Goal: Task Accomplishment & Management: Complete application form

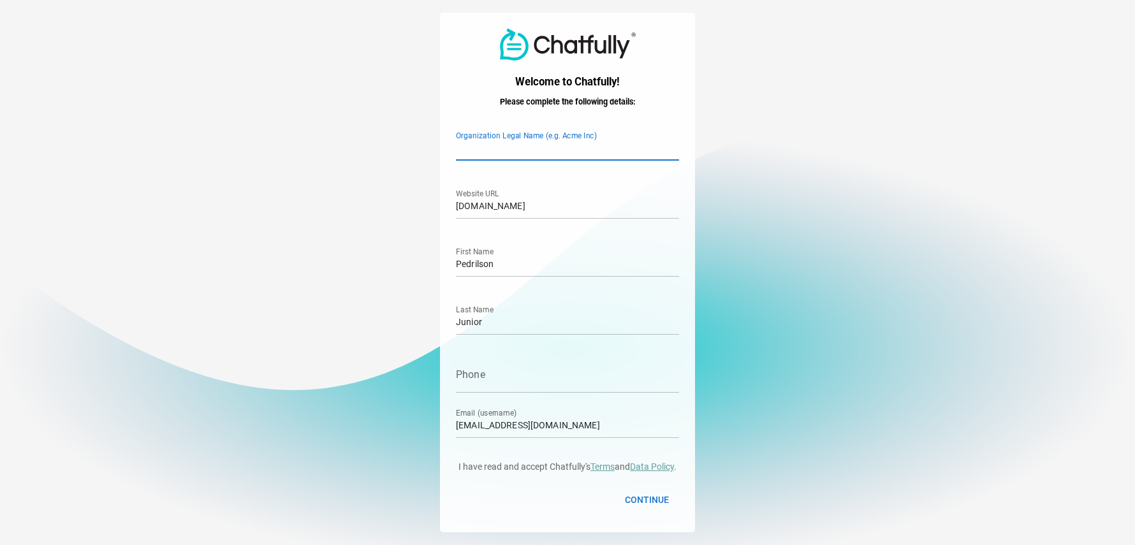
click at [543, 145] on input "Organization Legal Name (e.g. Acme Inc)" at bounding box center [567, 143] width 223 height 36
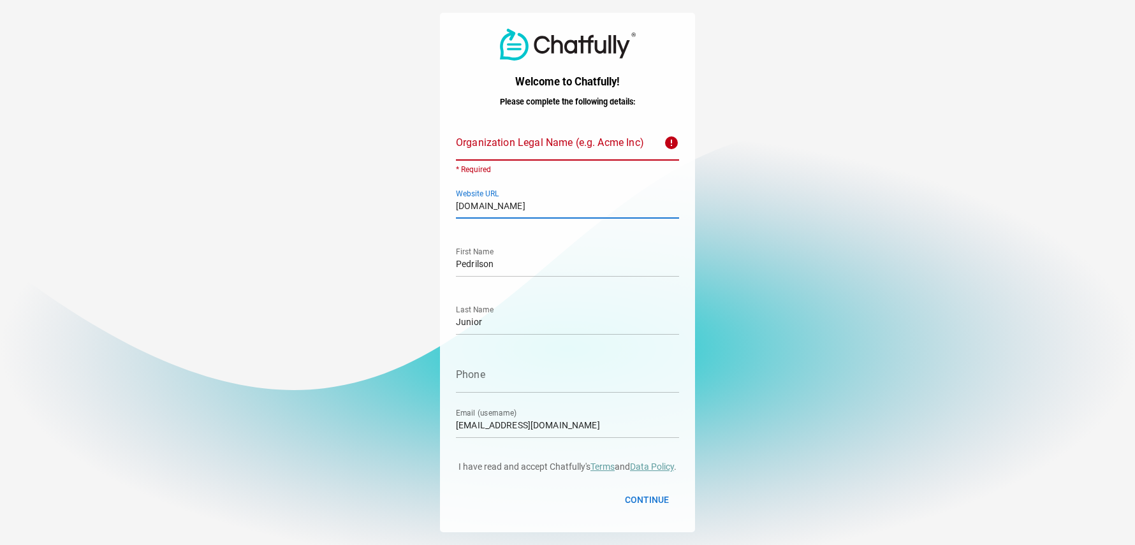
drag, startPoint x: 610, startPoint y: 206, endPoint x: 449, endPoint y: 211, distance: 161.5
click at [449, 211] on div "Welcome to Chatfully! Please complete the following details: Organization Legal…" at bounding box center [567, 273] width 255 height 520
paste input "https://www.360grausbr.com.br/"
type input "https://www.360grausbr.com.br/"
click at [568, 149] on input "Organization Legal Name (e.g. Acme Inc) error * Required" at bounding box center [556, 143] width 200 height 36
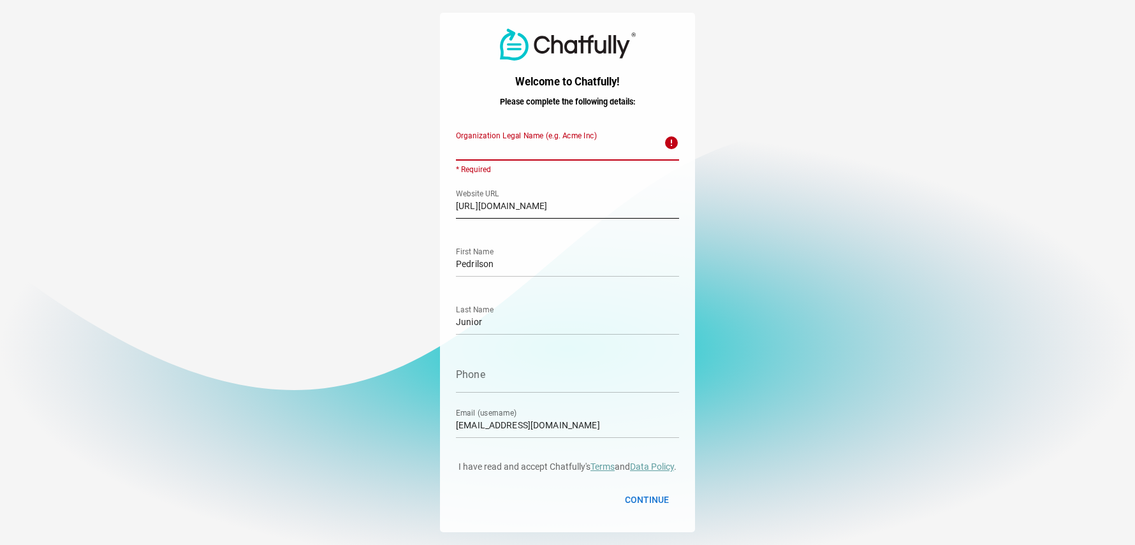
paste input "360° Consultoria e Planejamentos"
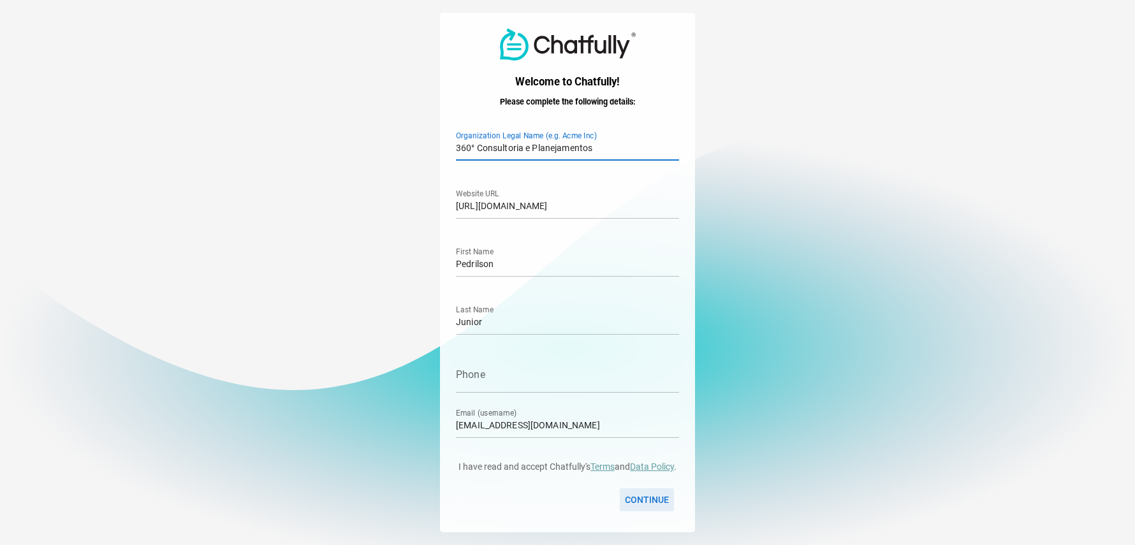
type input "360° Consultoria e Planejamentos"
click at [658, 501] on span "Continue" at bounding box center [647, 499] width 44 height 15
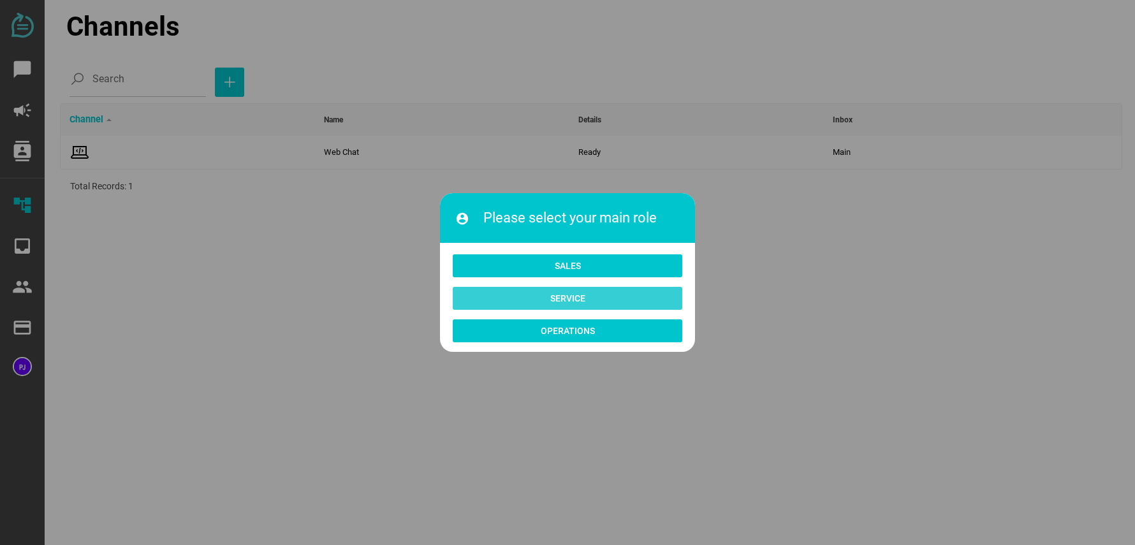
click at [588, 301] on span "Service" at bounding box center [567, 299] width 209 height 18
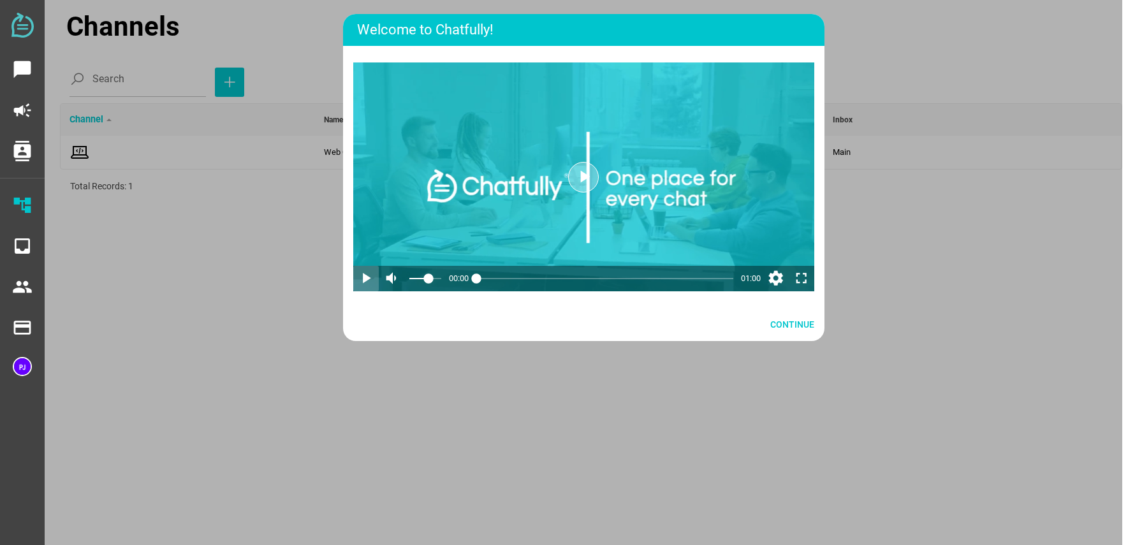
click at [365, 279] on icon "play_arrow" at bounding box center [365, 278] width 17 height 17
drag, startPoint x: 429, startPoint y: 312, endPoint x: 406, endPoint y: 313, distance: 23.0
click at [406, 313] on html "chat_bubble campaign contacts account_tree inbox people payment payment Channel…" at bounding box center [567, 272] width 1135 height 545
drag, startPoint x: 746, startPoint y: 315, endPoint x: 357, endPoint y: 319, distance: 389.8
click at [357, 319] on html "chat_bubble campaign contacts account_tree inbox people payment payment Channel…" at bounding box center [567, 272] width 1135 height 545
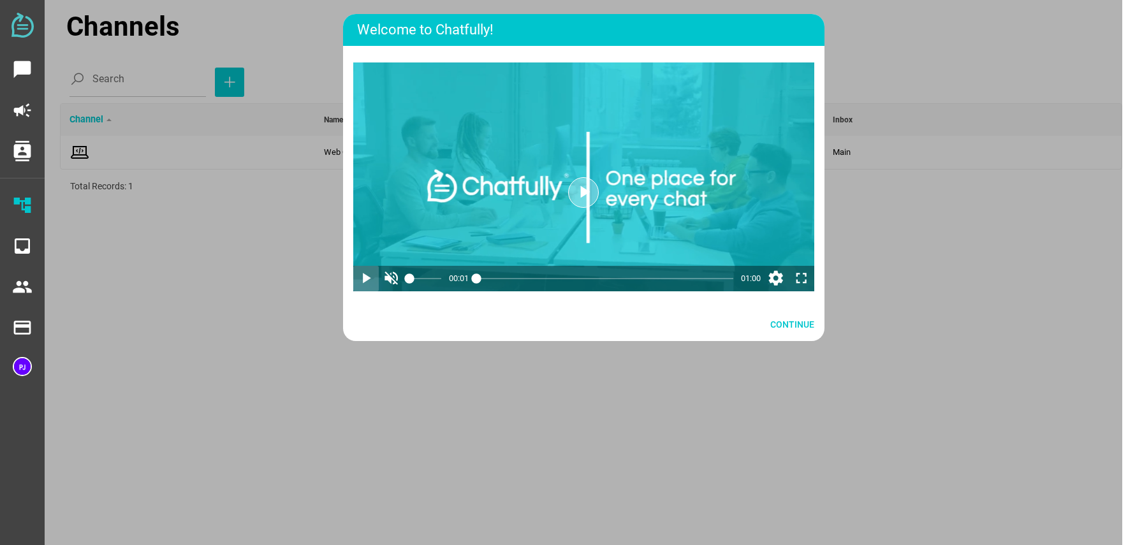
click at [362, 287] on icon "play_arrow" at bounding box center [365, 278] width 17 height 17
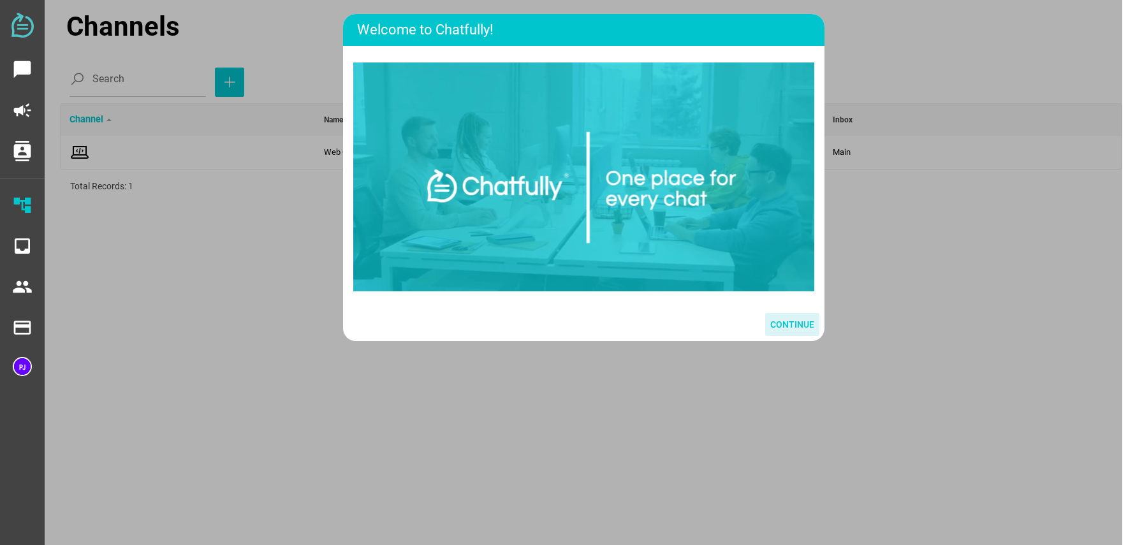
click at [783, 332] on span "Continue" at bounding box center [793, 324] width 44 height 15
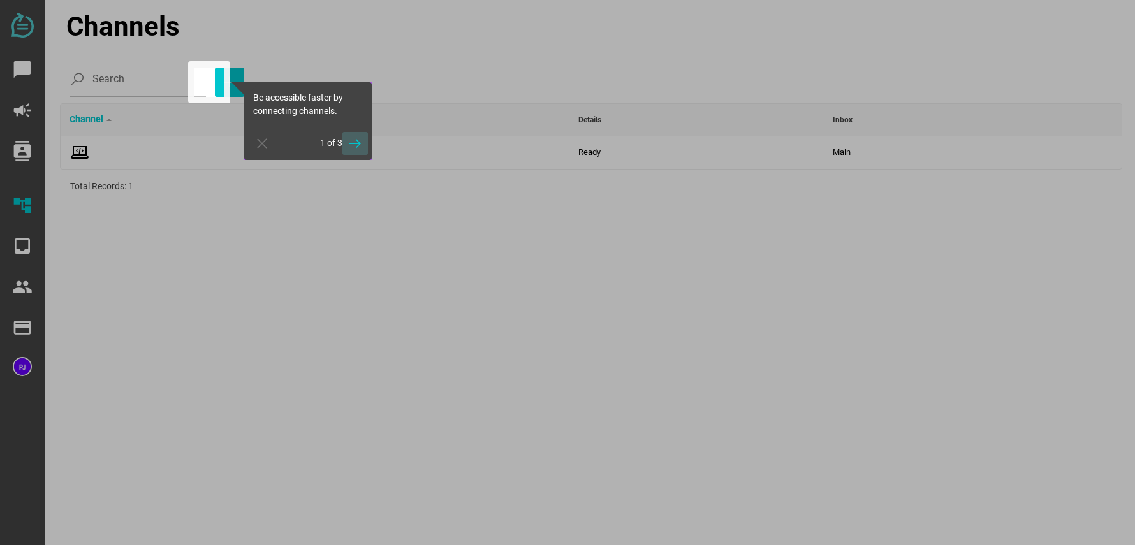
click at [357, 141] on icon "button" at bounding box center [355, 143] width 15 height 15
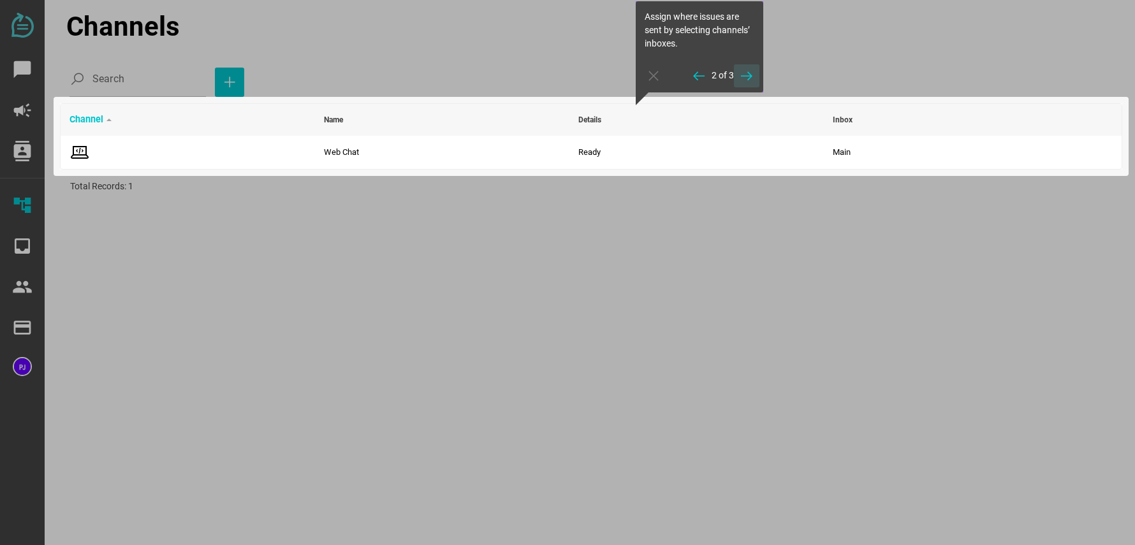
click at [744, 78] on icon "button" at bounding box center [746, 75] width 15 height 15
click at [748, 68] on icon "button" at bounding box center [746, 66] width 15 height 15
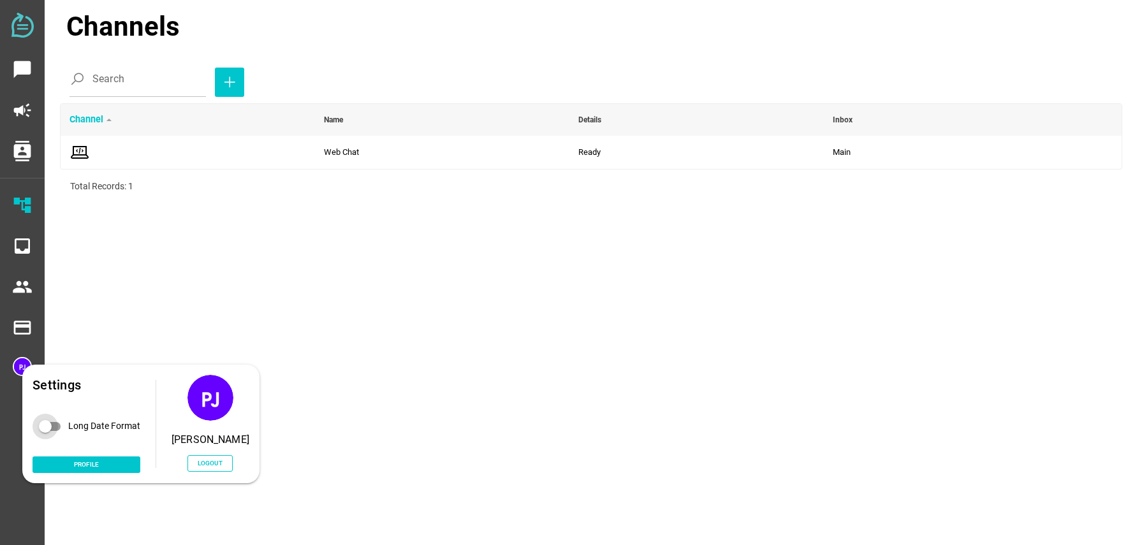
click at [52, 420] on div "Long Date Format" at bounding box center [45, 426] width 13 height 13
click at [22, 361] on img at bounding box center [22, 366] width 19 height 19
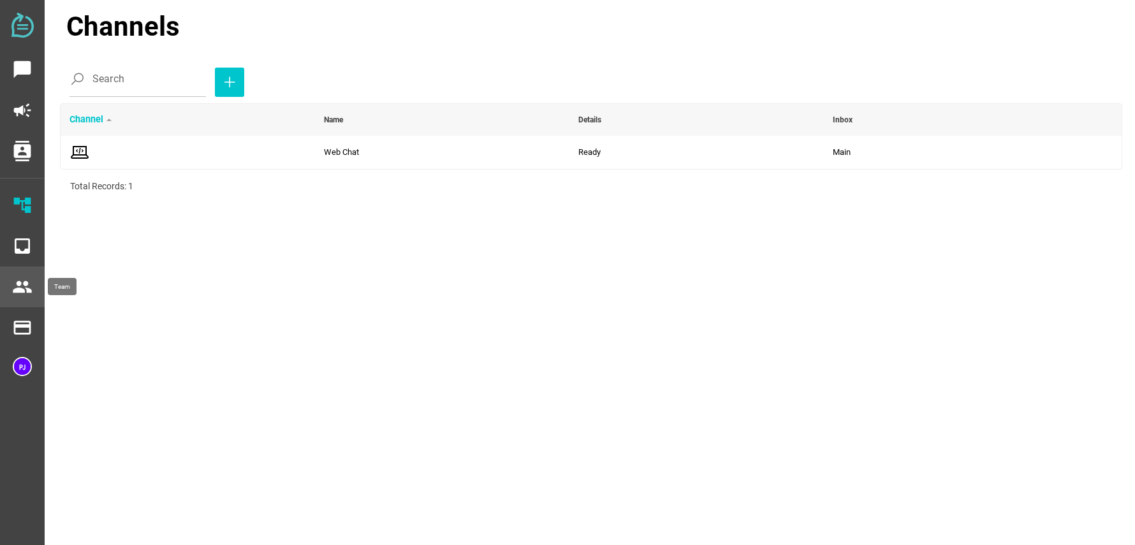
click at [23, 287] on icon "people" at bounding box center [22, 287] width 20 height 20
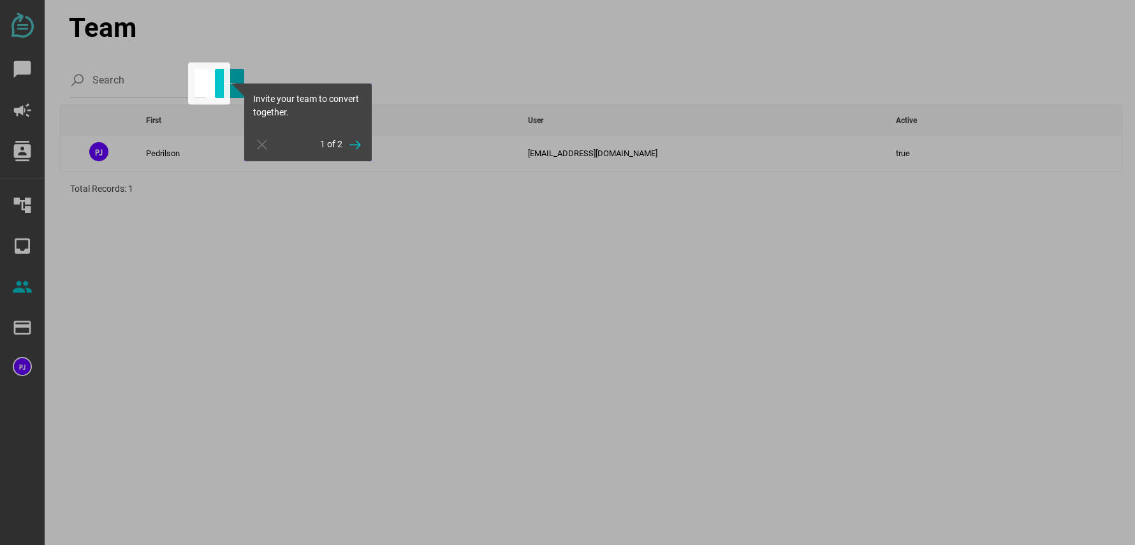
click at [212, 81] on div at bounding box center [209, 84] width 42 height 42
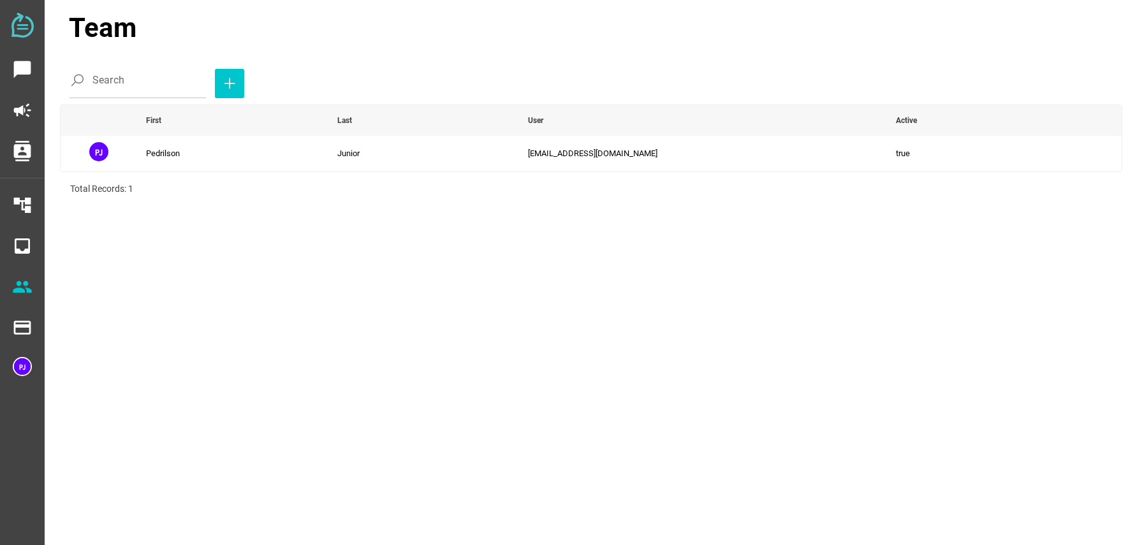
click at [222, 81] on icon "button" at bounding box center [229, 83] width 15 height 15
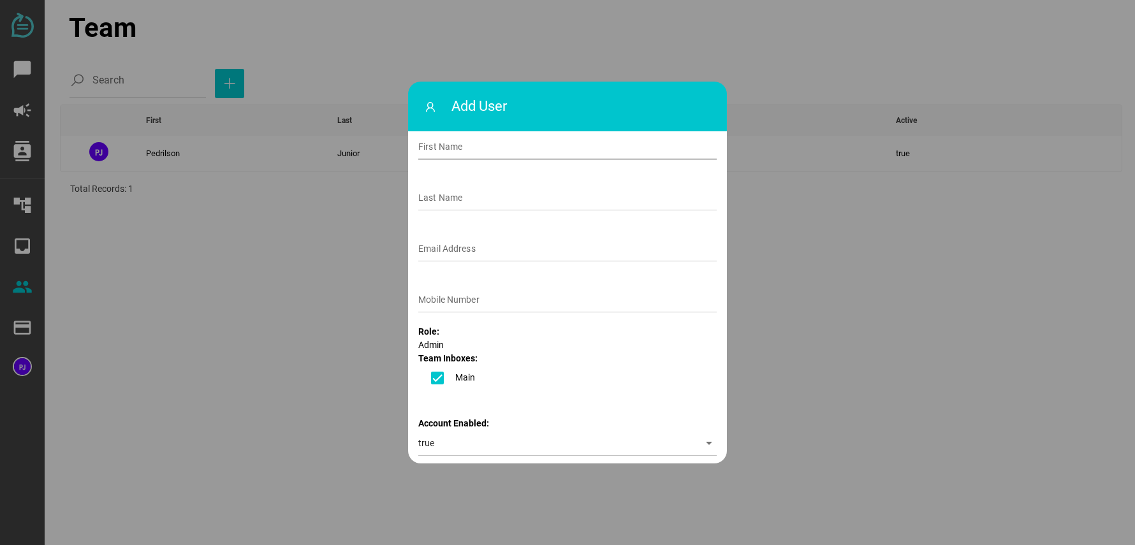
click at [514, 150] on input "First Name" at bounding box center [567, 147] width 299 height 26
type input "Paullo"
click at [460, 200] on input "Last Name" at bounding box center [567, 198] width 299 height 26
click at [459, 346] on div "Role: Admin" at bounding box center [567, 338] width 299 height 27
click at [436, 344] on span "Admin" at bounding box center [431, 345] width 26 height 10
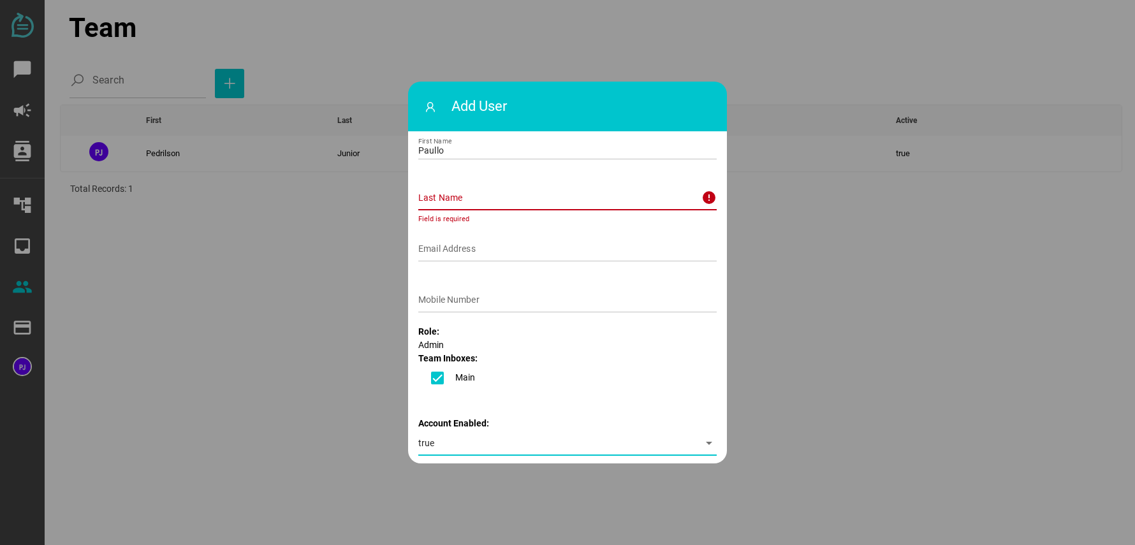
click at [702, 445] on icon "arrow_drop_down" at bounding box center [709, 443] width 15 height 15
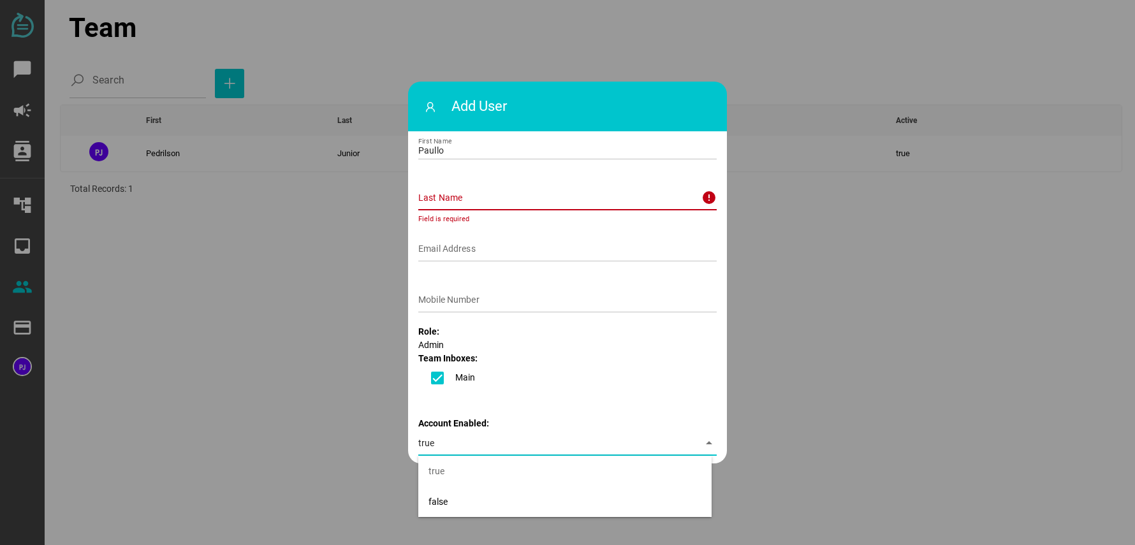
click at [503, 56] on div at bounding box center [567, 272] width 1135 height 545
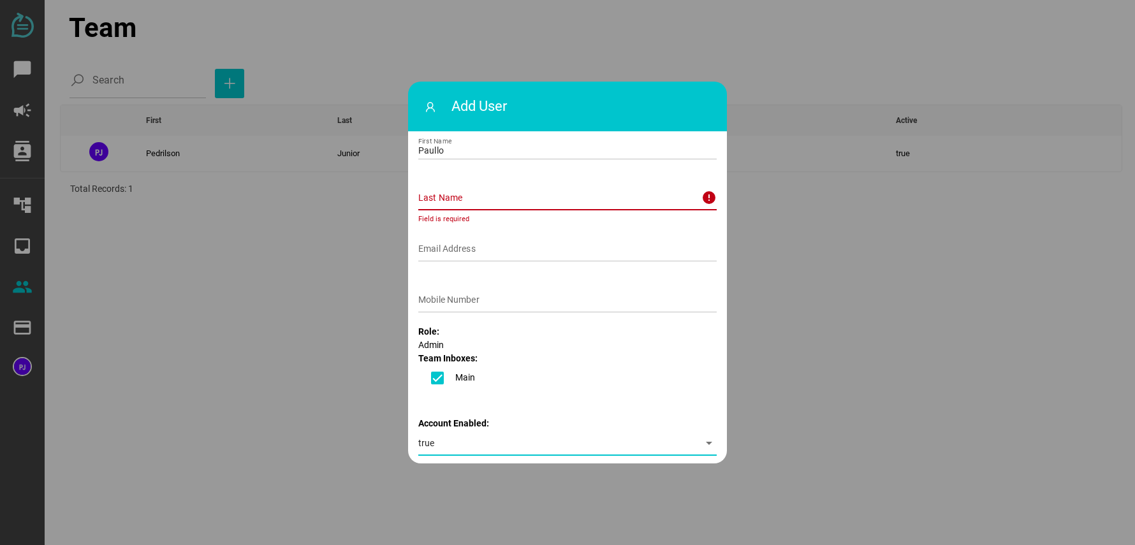
click at [503, 56] on div at bounding box center [567, 272] width 1135 height 545
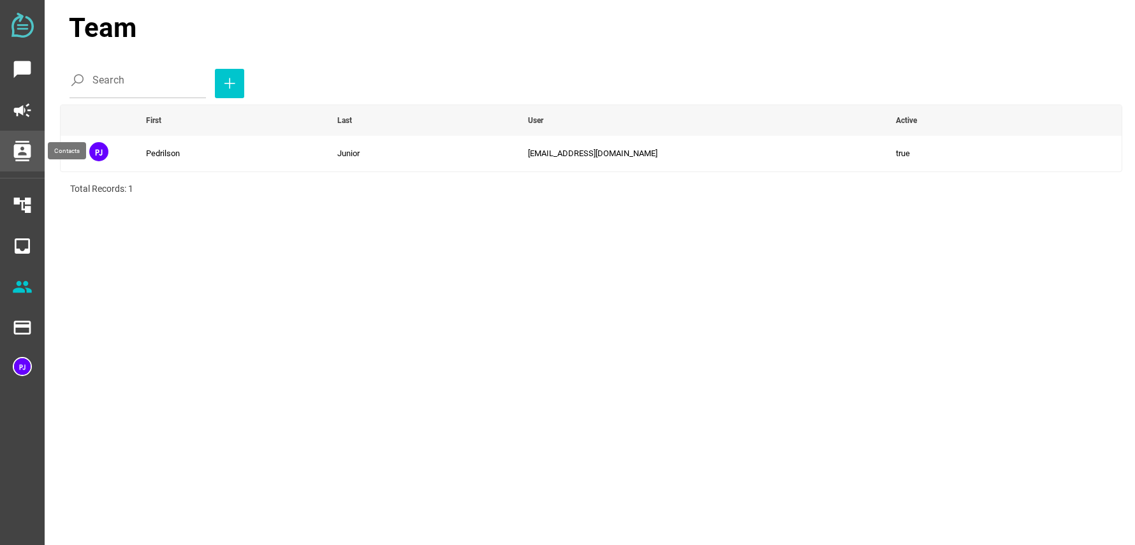
click at [25, 151] on icon "contacts" at bounding box center [22, 151] width 20 height 20
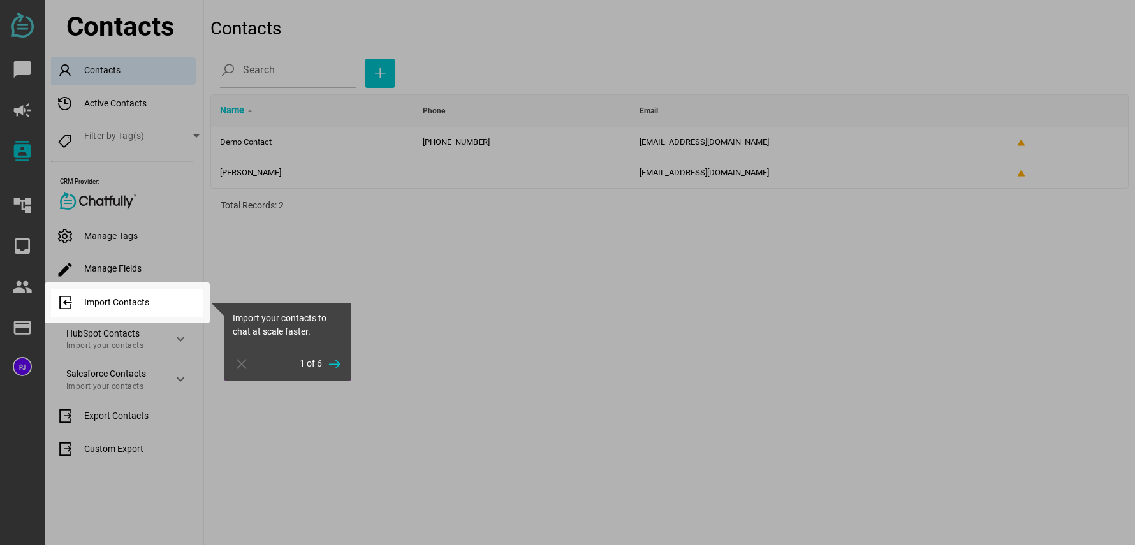
click at [457, 292] on div at bounding box center [669, 272] width 932 height 545
click at [329, 364] on icon "button" at bounding box center [334, 364] width 15 height 15
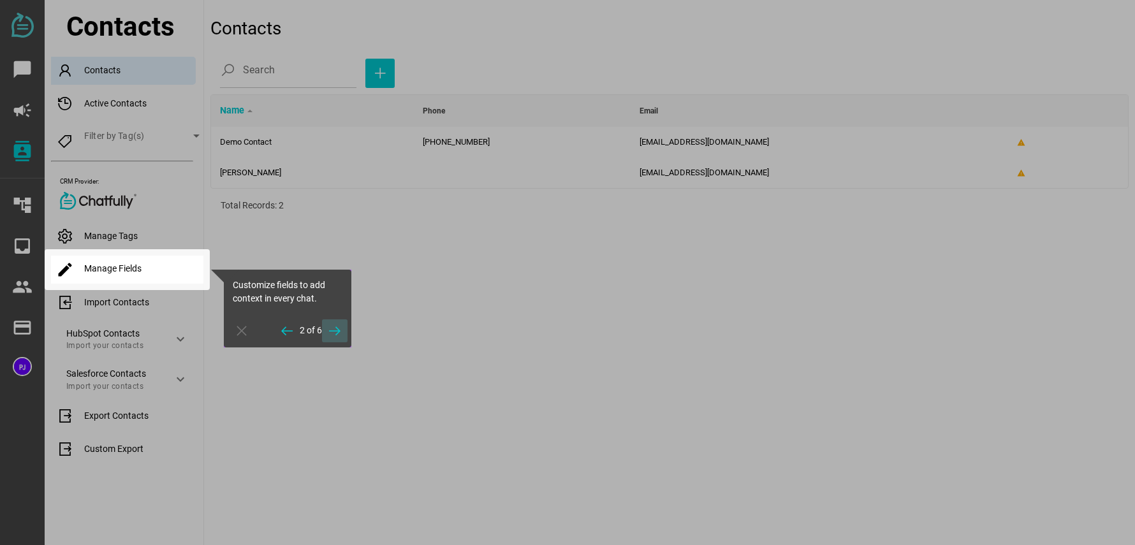
click at [344, 341] on span "button" at bounding box center [335, 331] width 26 height 23
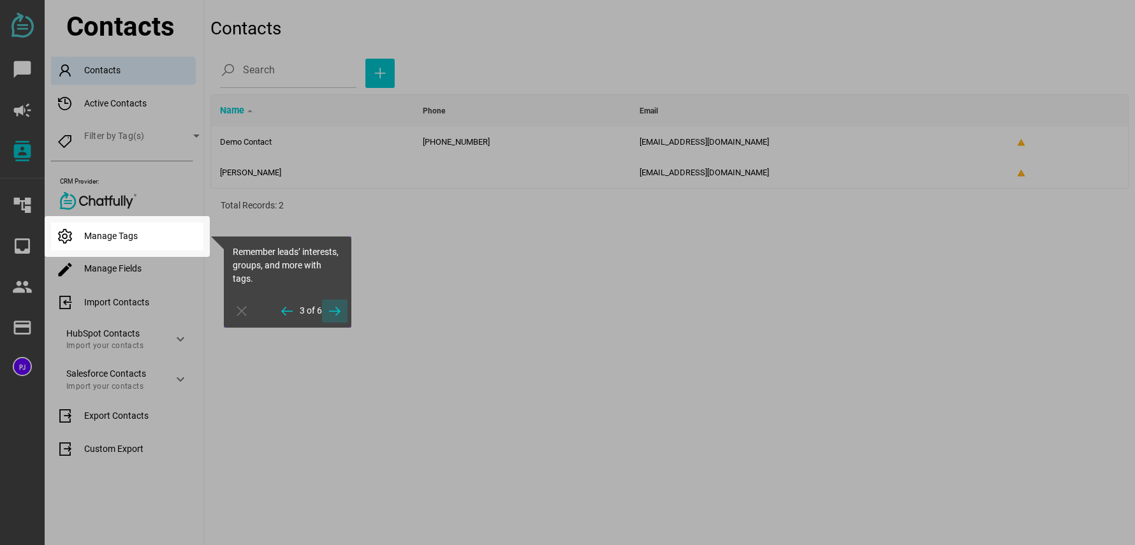
click at [332, 338] on div at bounding box center [669, 272] width 932 height 545
click at [339, 316] on icon "button" at bounding box center [334, 311] width 15 height 15
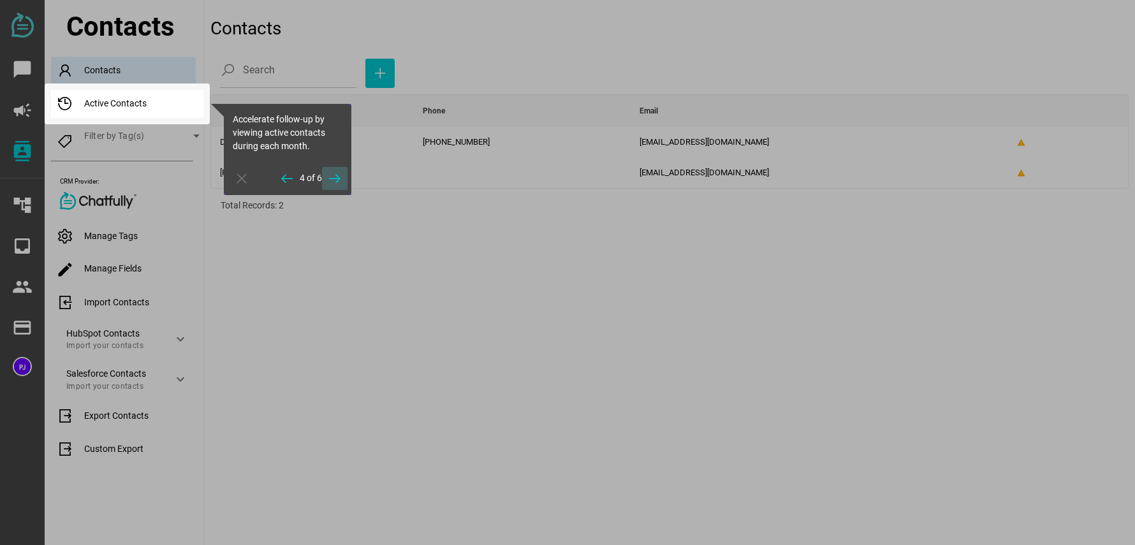
click at [337, 174] on icon "button" at bounding box center [334, 178] width 15 height 15
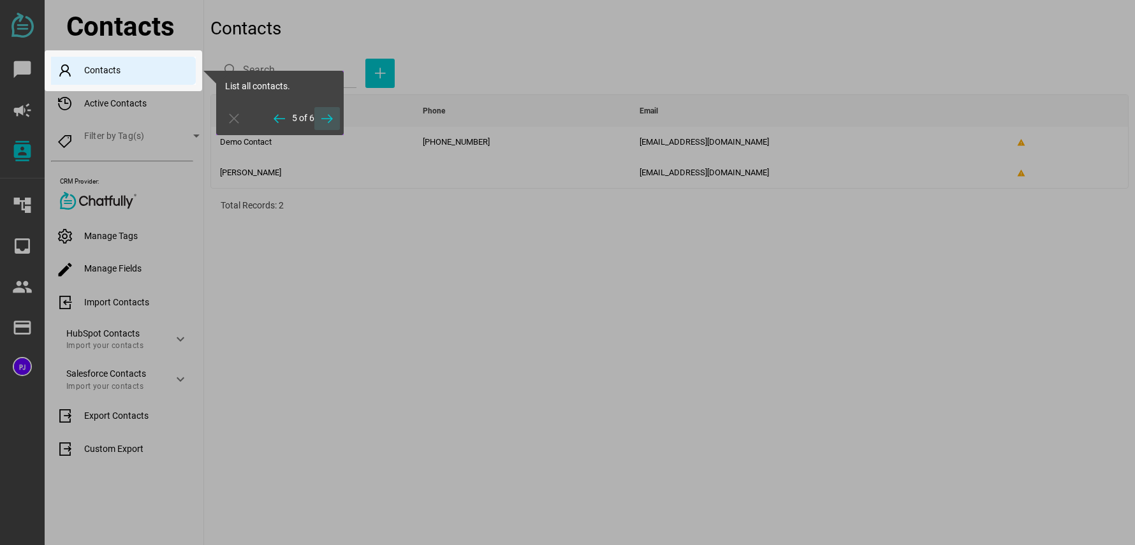
click at [330, 117] on icon "button" at bounding box center [327, 118] width 15 height 15
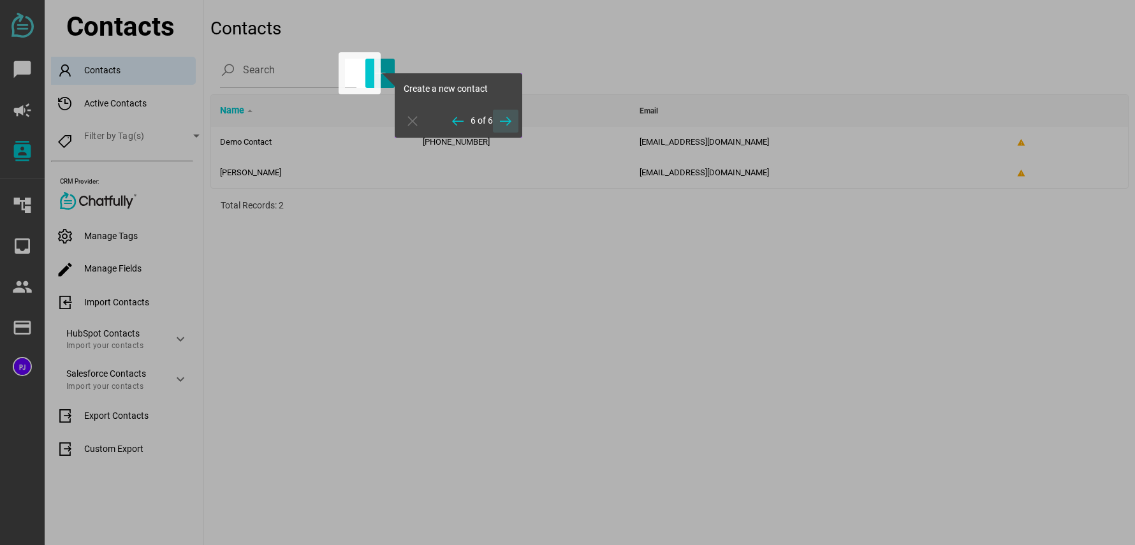
click at [513, 122] on icon "button" at bounding box center [505, 121] width 15 height 15
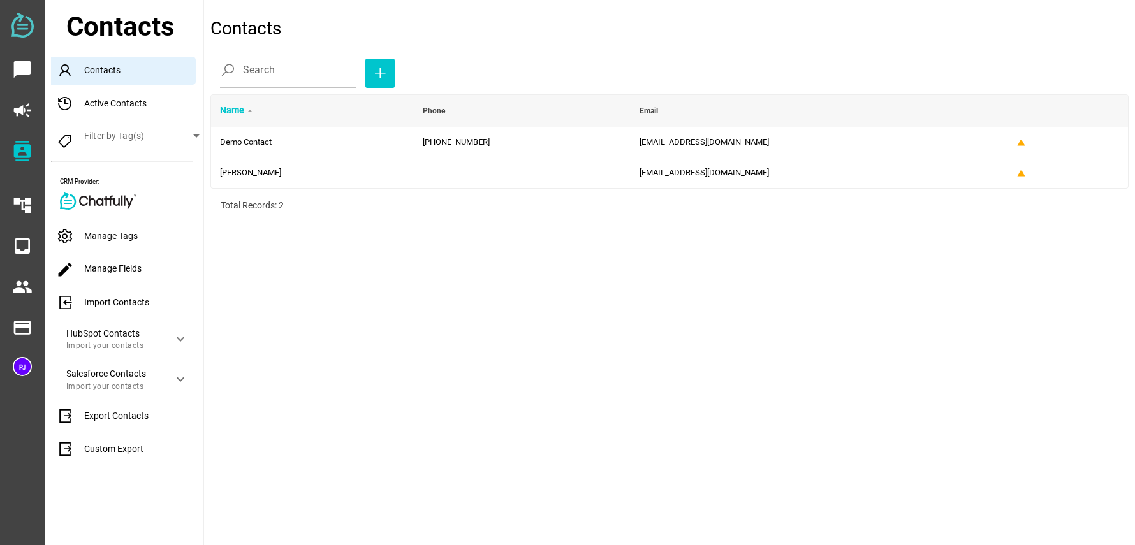
click at [109, 239] on div "Manage Tags" at bounding box center [127, 237] width 152 height 28
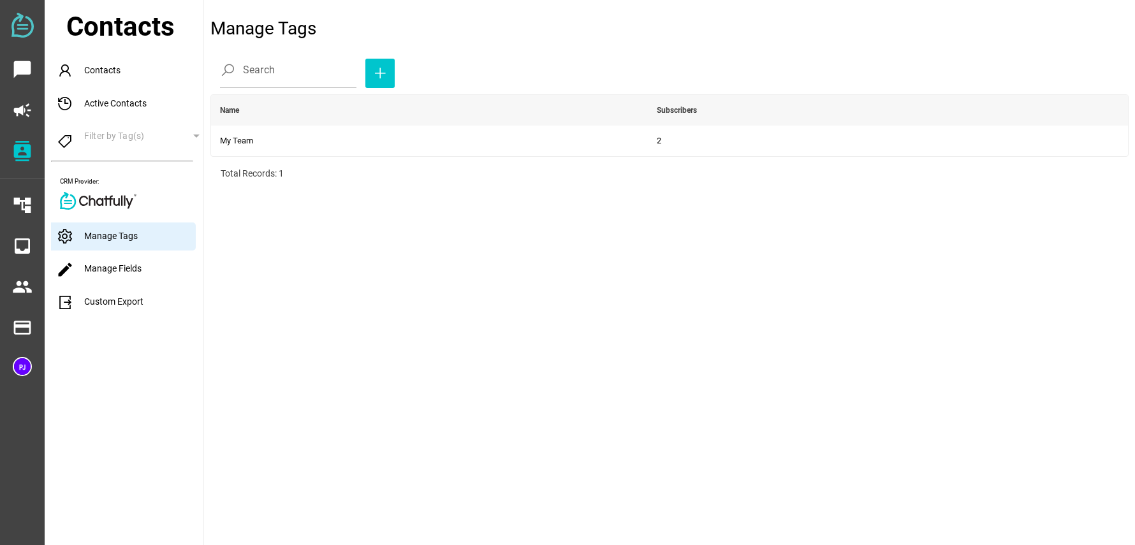
click at [112, 273] on link "edit Manage Fields" at bounding box center [98, 268] width 85 height 10
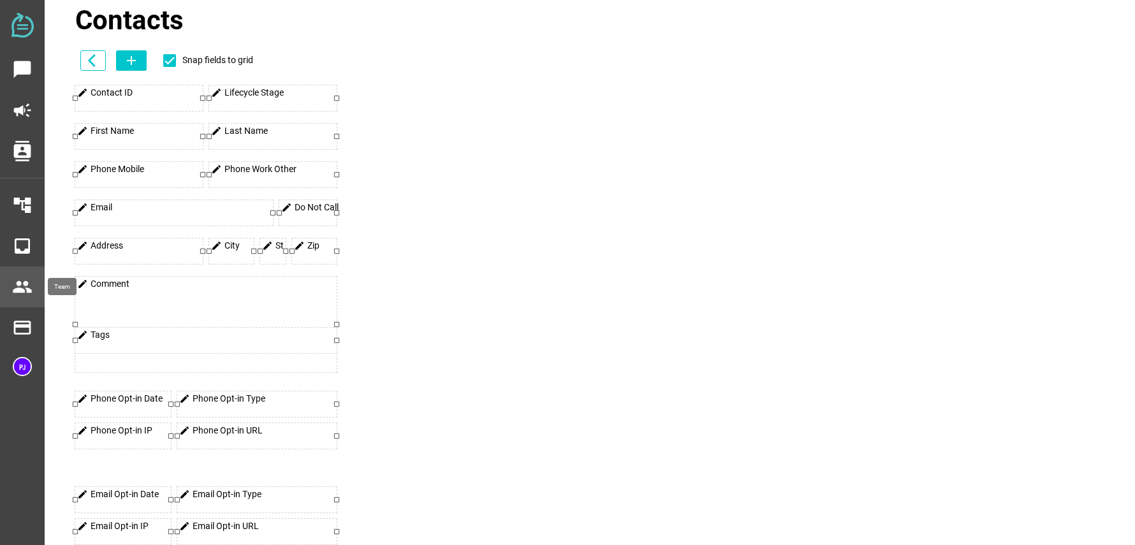
click at [21, 285] on icon "people" at bounding box center [22, 287] width 20 height 20
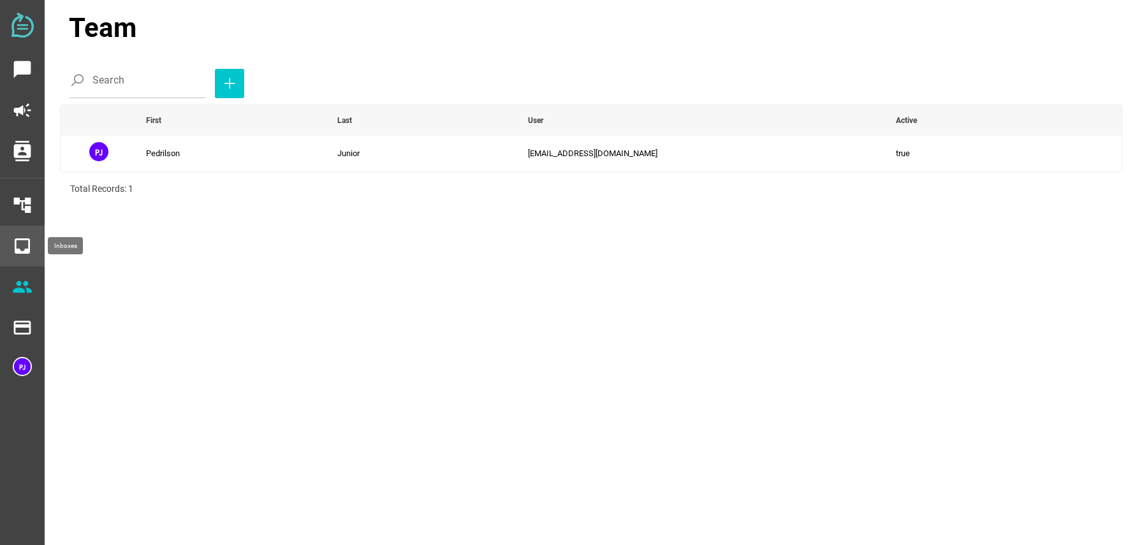
click at [20, 249] on icon "inbox" at bounding box center [22, 246] width 20 height 20
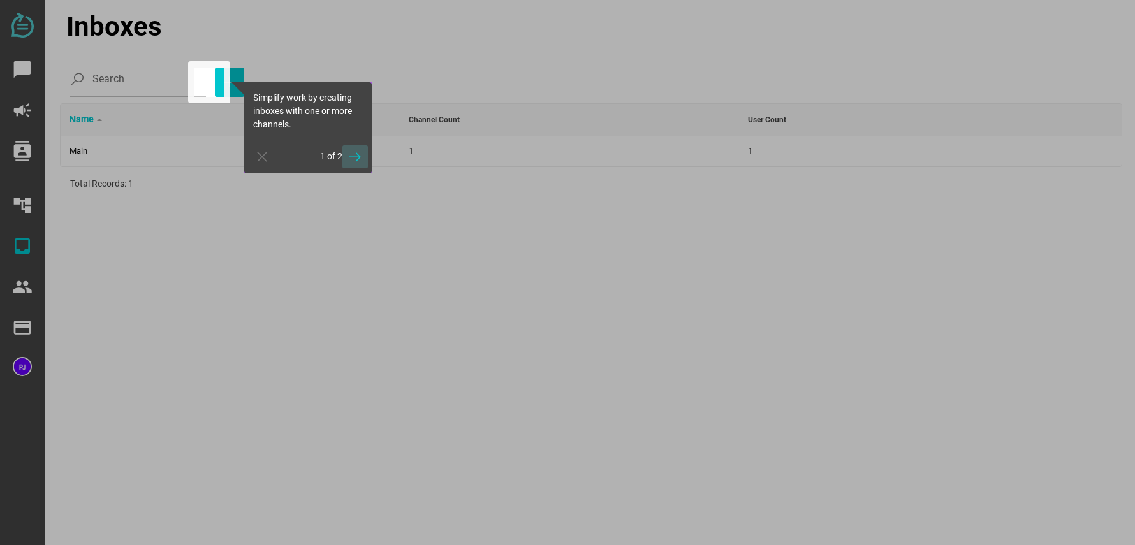
click at [357, 159] on icon "button" at bounding box center [355, 156] width 15 height 15
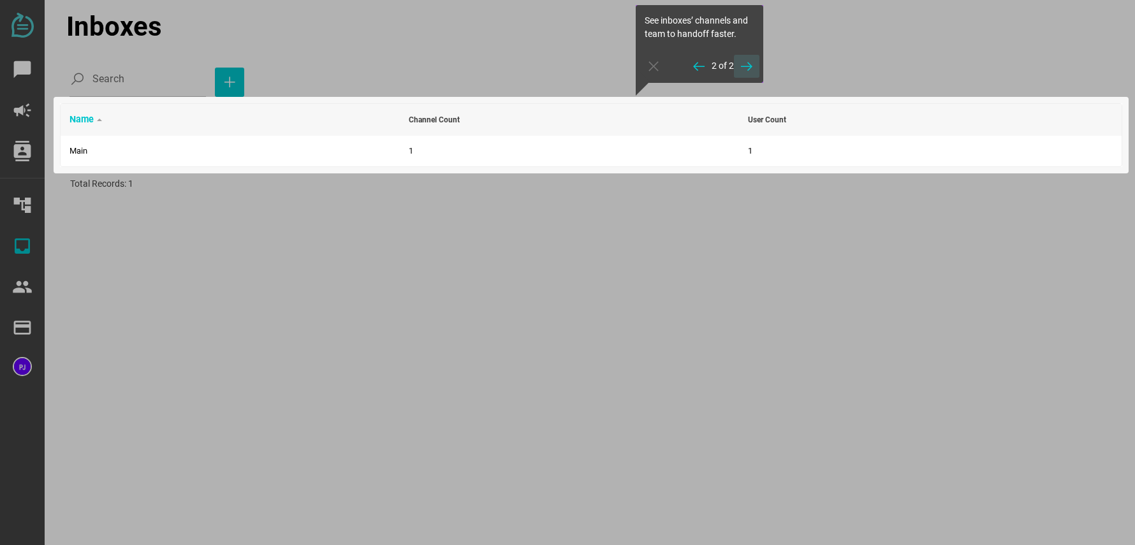
click at [751, 63] on icon "button" at bounding box center [746, 66] width 15 height 15
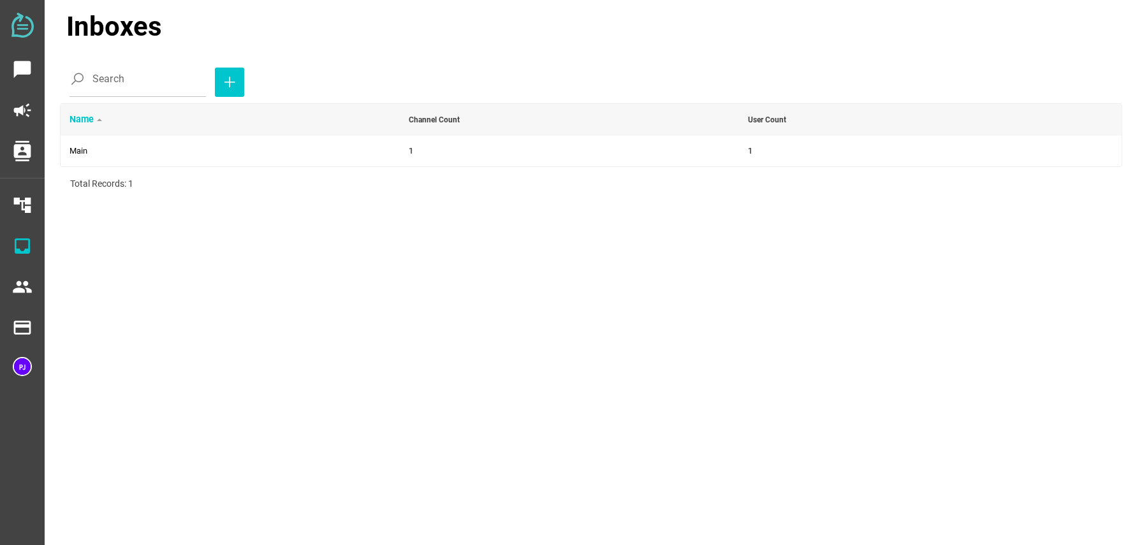
click at [23, 16] on img at bounding box center [22, 25] width 22 height 25
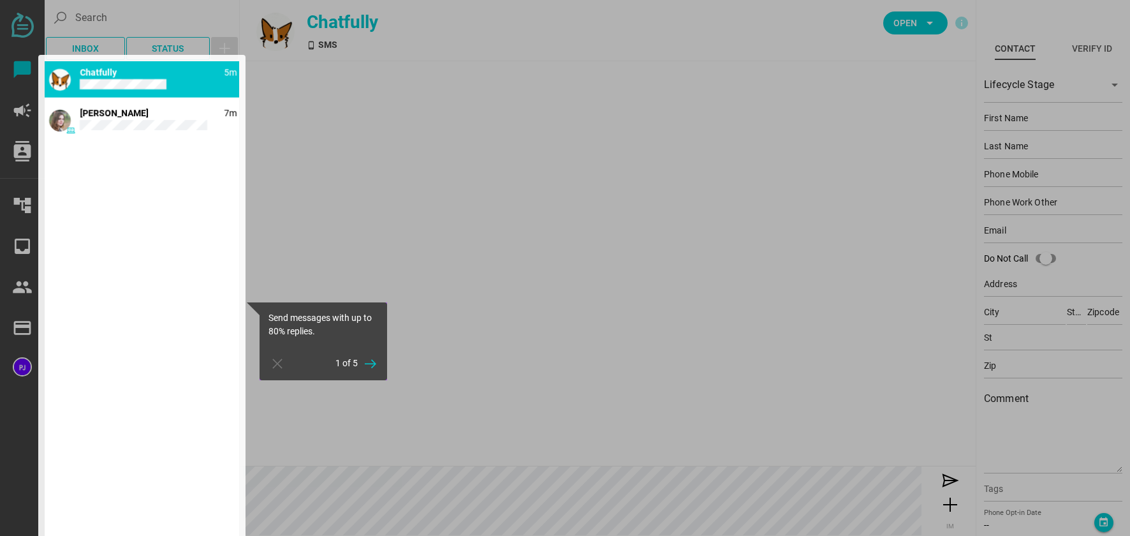
type input "Demo"
type input "Contact"
type input "15554443333"
type input "[EMAIL_ADDRESS][DOMAIN_NAME]"
type input "[STREET_ADDRESS]"
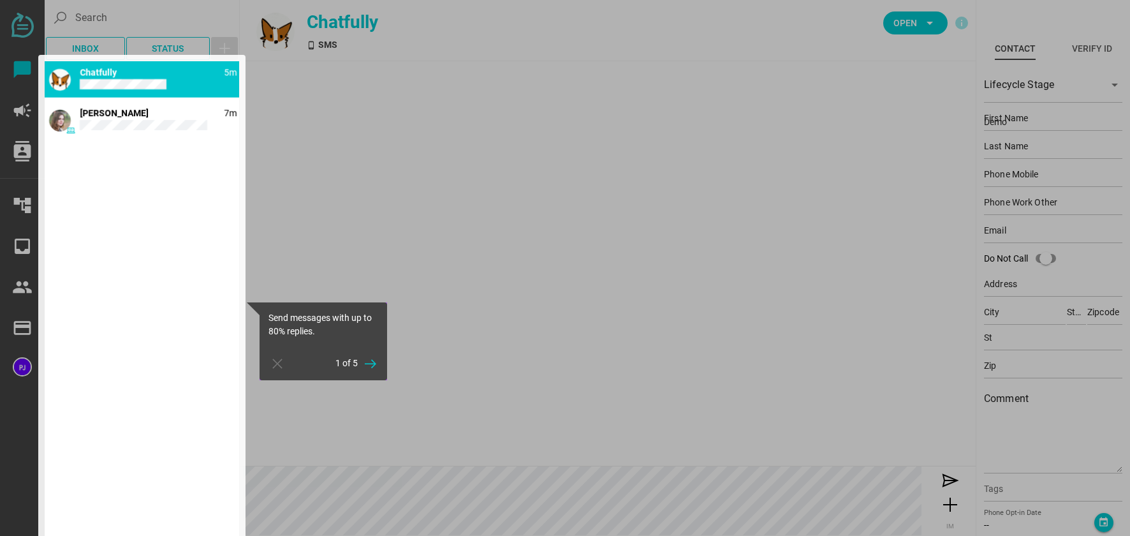
type input "[PERSON_NAME][GEOGRAPHIC_DATA]"
type input "CA"
type input "90210"
type input "CA"
type input "90210"
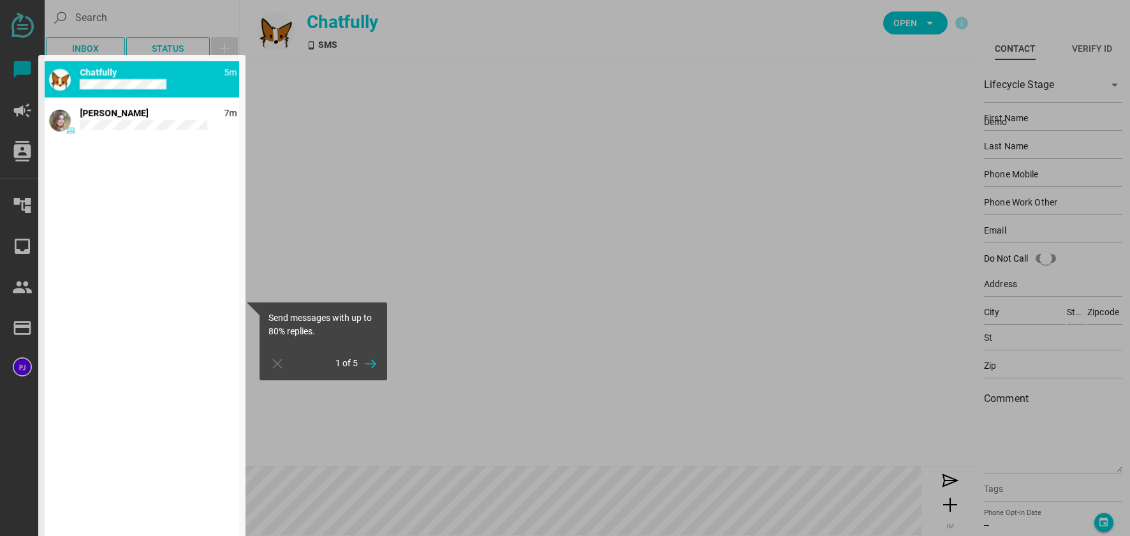
type textarea "This is an example contact for demo purposes."
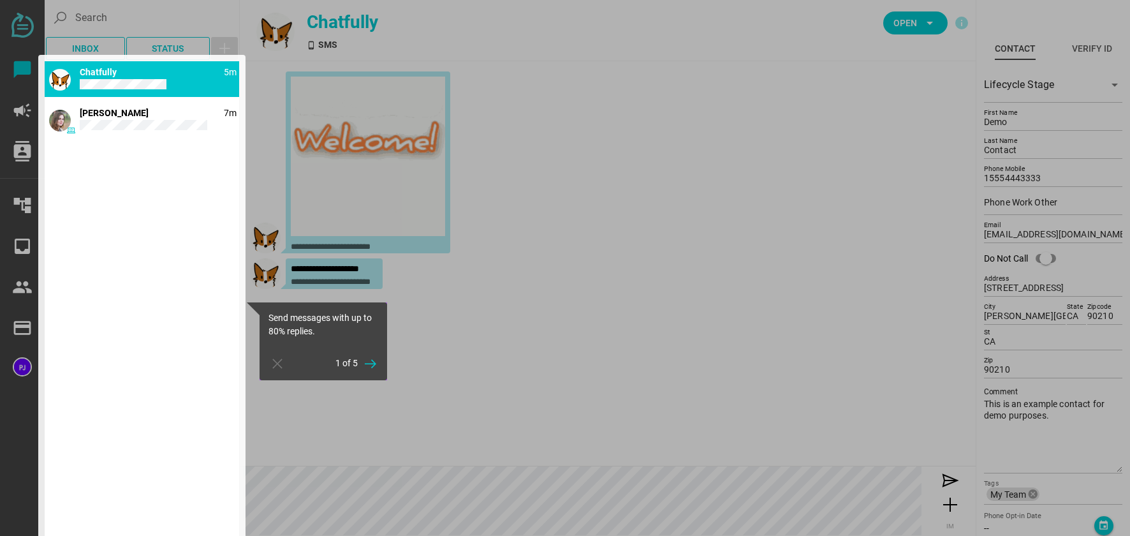
click at [103, 117] on div at bounding box center [141, 302] width 207 height 494
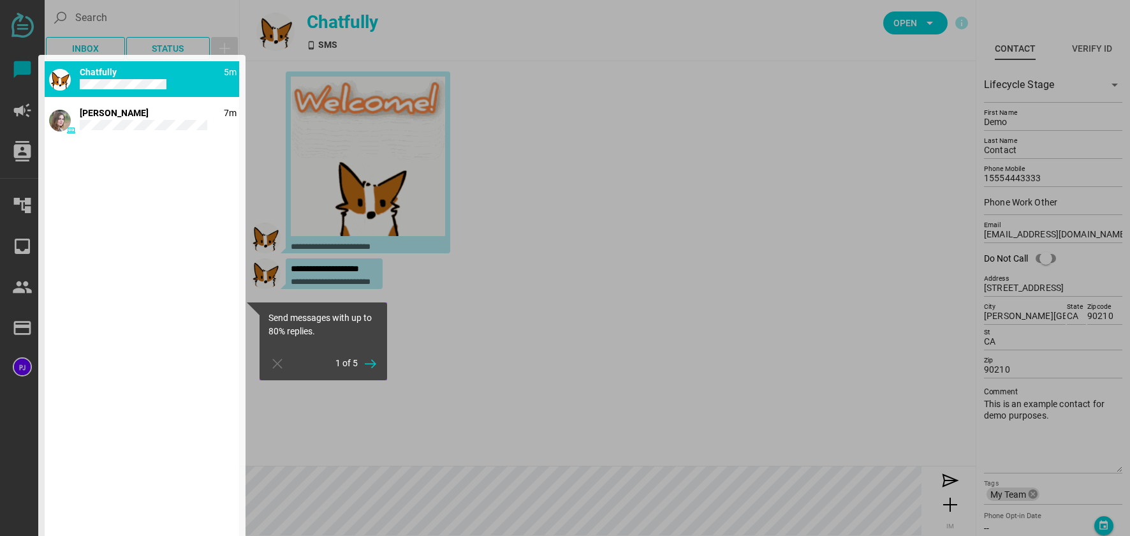
click at [535, 74] on div at bounding box center [687, 268] width 896 height 536
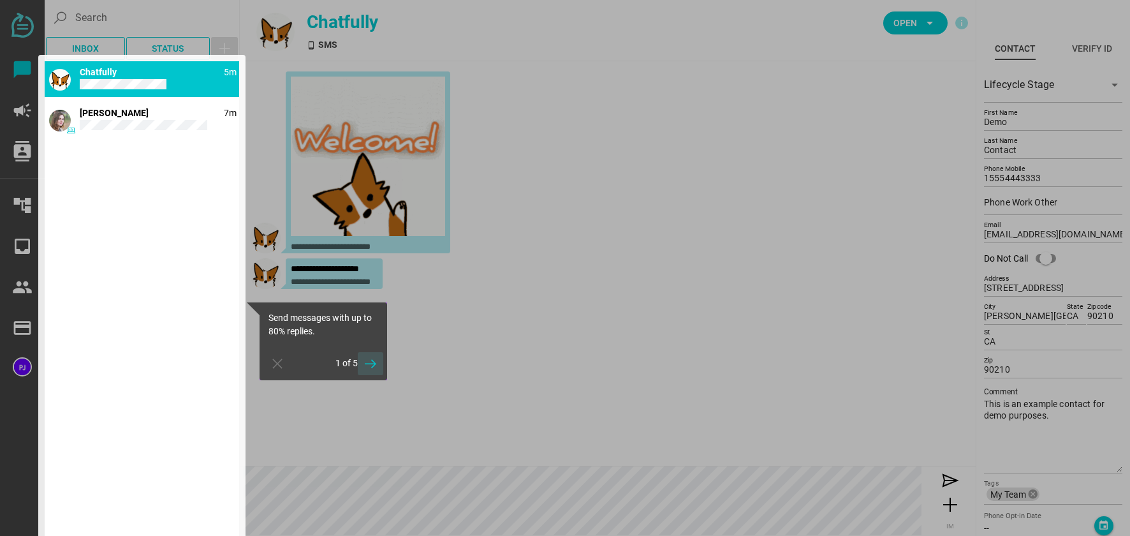
click at [369, 362] on icon "button" at bounding box center [370, 363] width 15 height 15
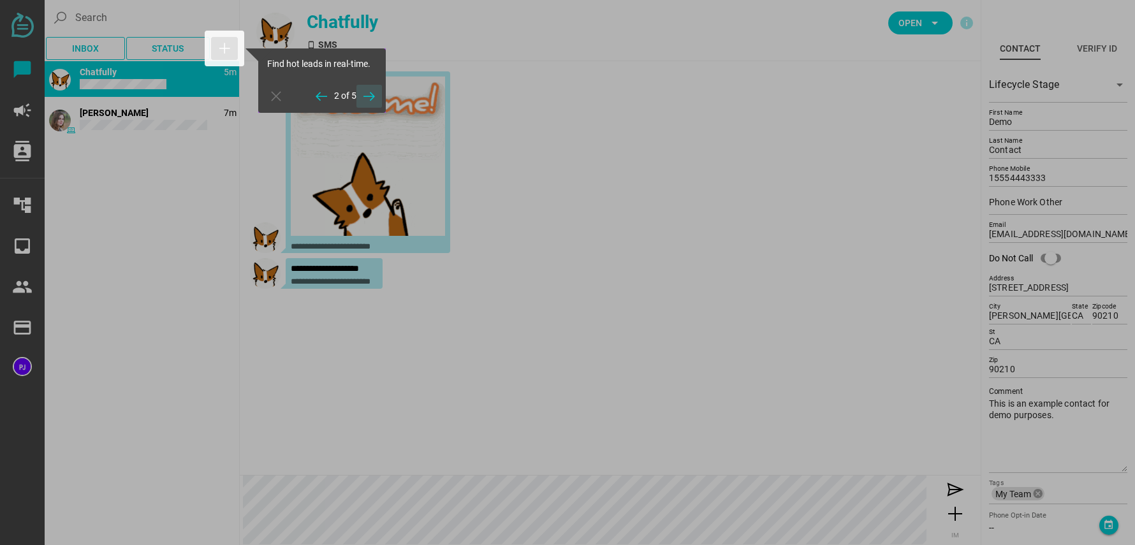
click at [375, 94] on icon "button" at bounding box center [369, 96] width 15 height 15
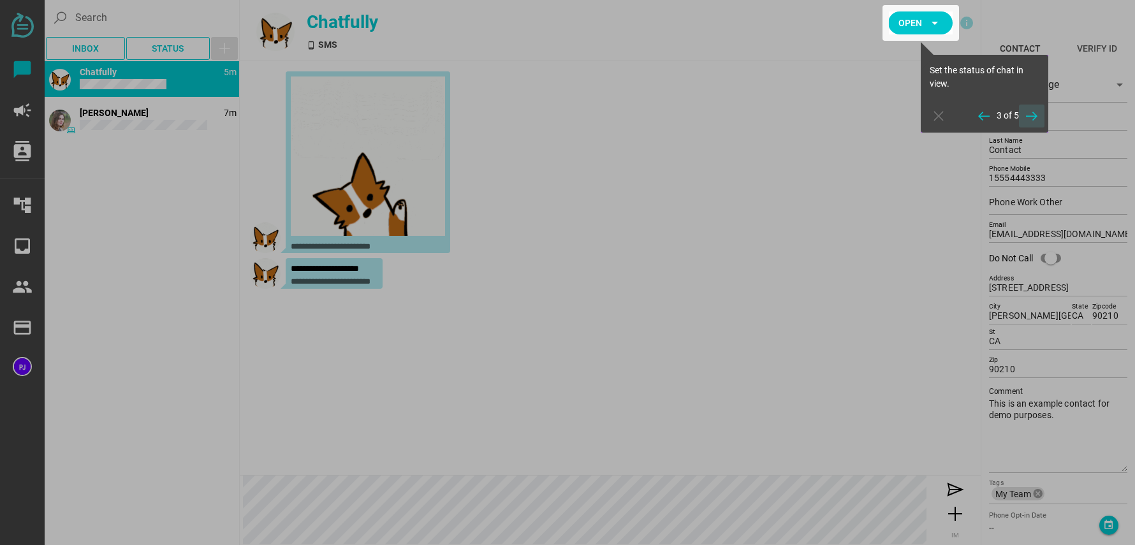
click at [1028, 116] on icon "button" at bounding box center [1031, 115] width 15 height 15
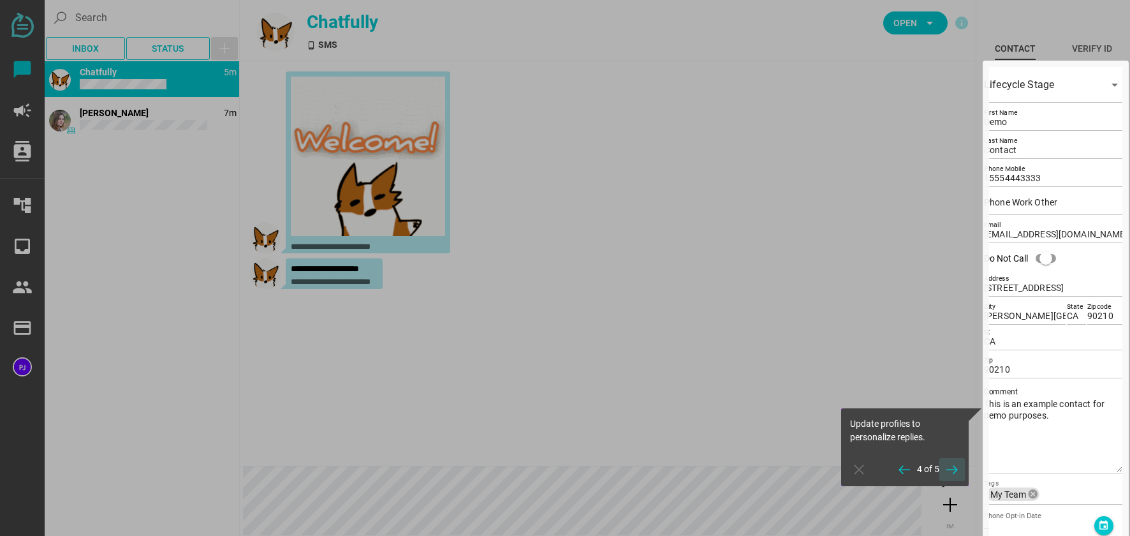
click at [948, 469] on icon "button" at bounding box center [952, 469] width 15 height 15
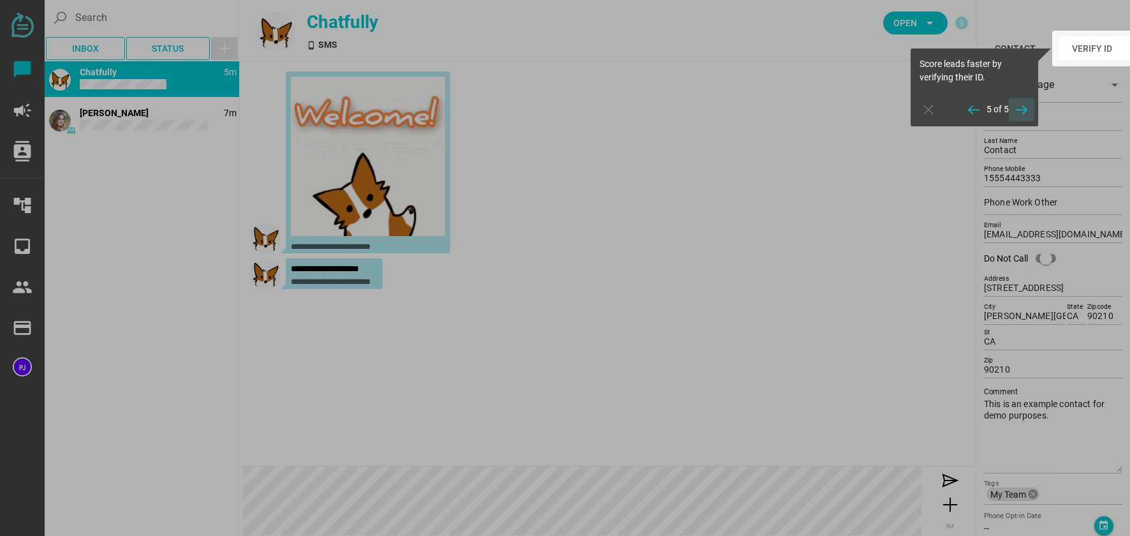
click at [1021, 114] on icon "button" at bounding box center [1021, 109] width 15 height 15
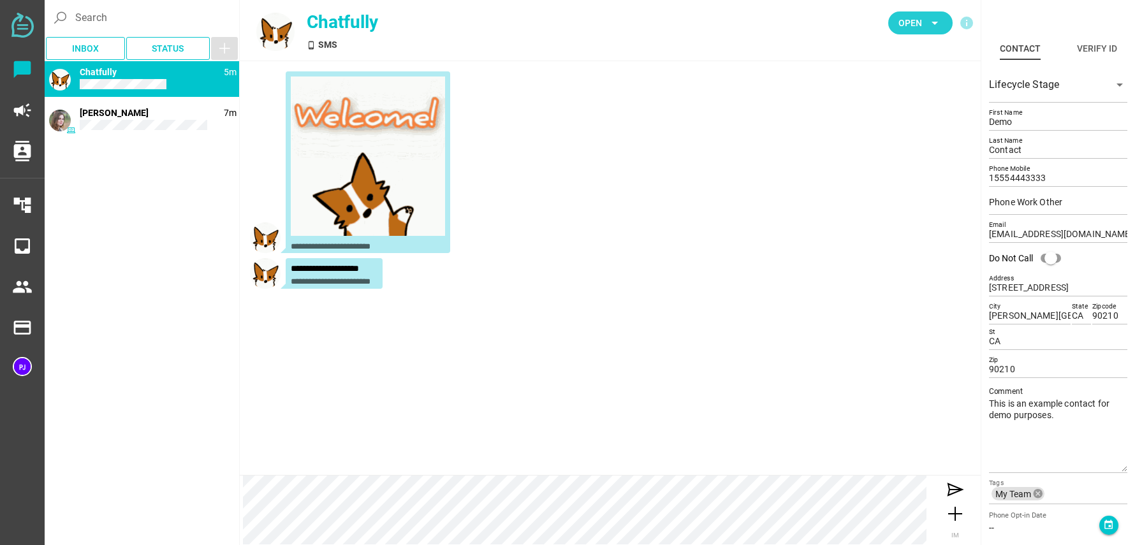
click at [939, 27] on icon "arrow_drop_down" at bounding box center [935, 22] width 15 height 15
click at [779, 162] on div "**********" at bounding box center [610, 164] width 721 height 187
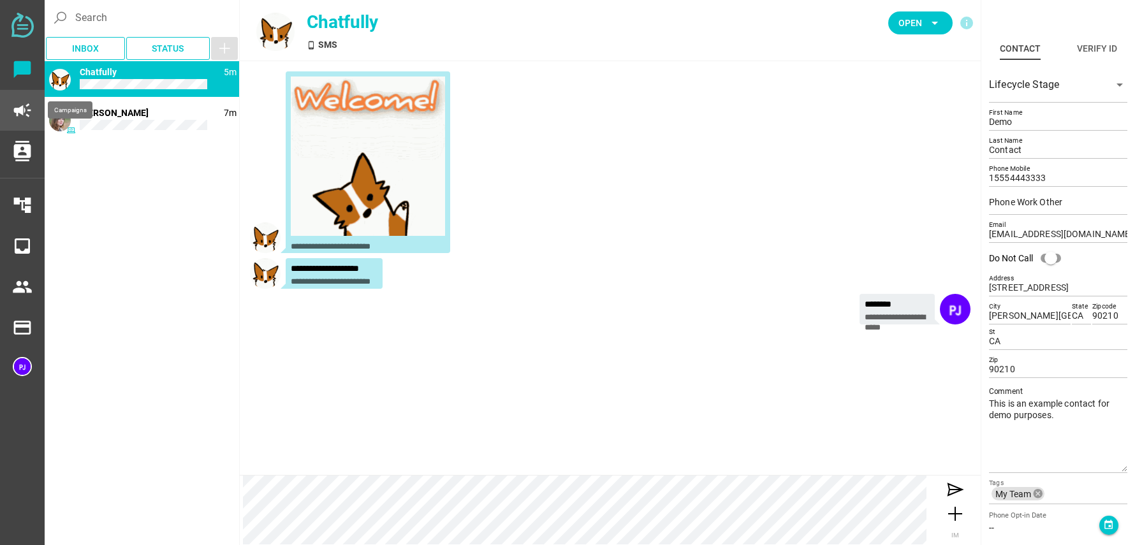
click at [26, 113] on icon "campaign" at bounding box center [22, 110] width 20 height 20
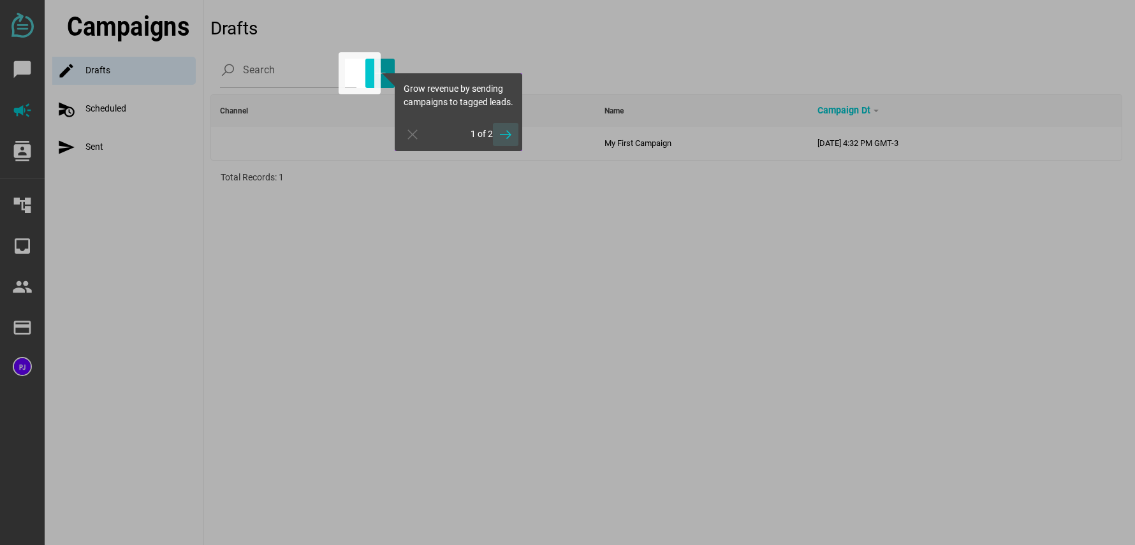
click at [510, 142] on icon "button" at bounding box center [505, 134] width 15 height 15
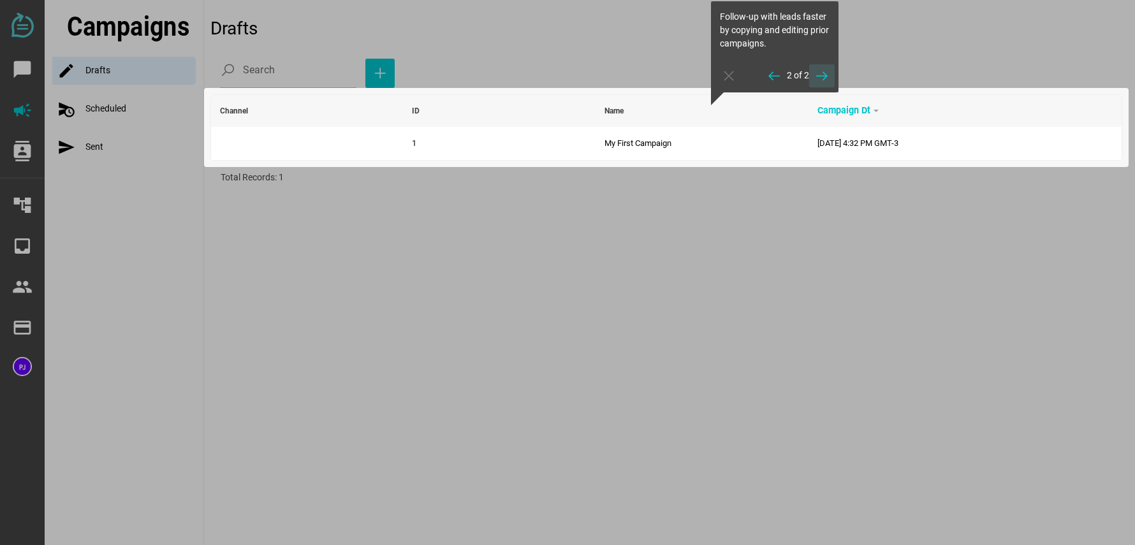
click at [822, 73] on icon "button" at bounding box center [822, 75] width 15 height 15
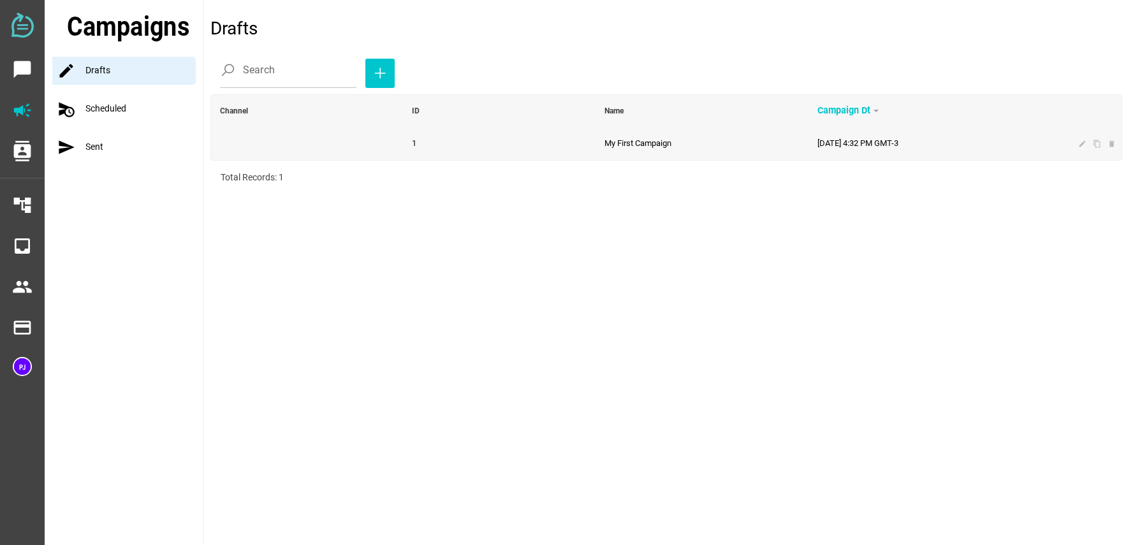
click at [299, 151] on span at bounding box center [307, 143] width 174 height 20
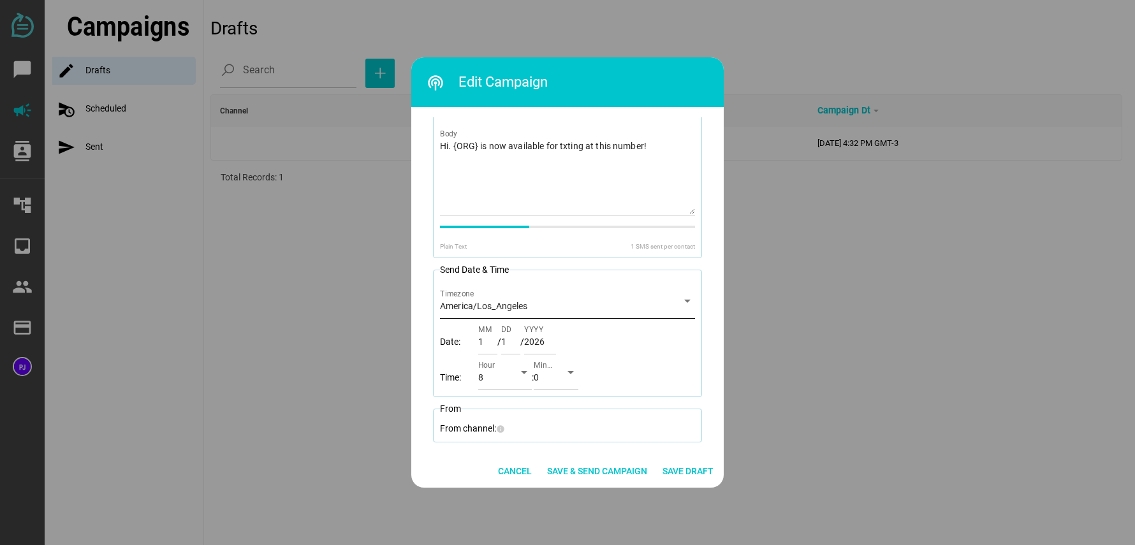
scroll to position [196, 0]
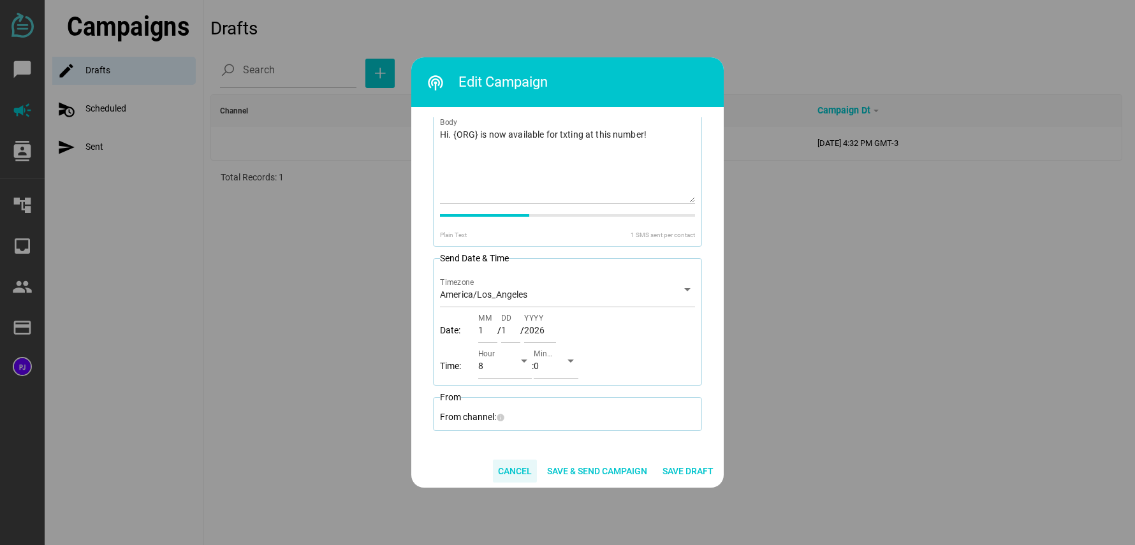
click at [505, 469] on span "Cancel" at bounding box center [515, 471] width 34 height 15
